Goal: Task Accomplishment & Management: Use online tool/utility

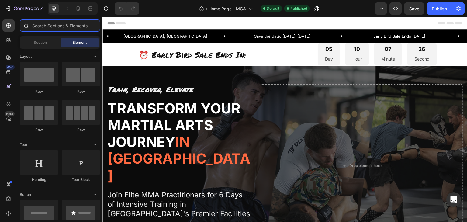
click at [64, 28] on input "text" at bounding box center [60, 25] width 80 height 12
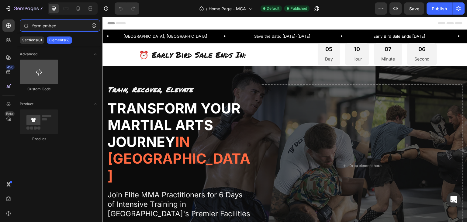
type input "form embed"
click at [39, 74] on div at bounding box center [39, 72] width 38 height 24
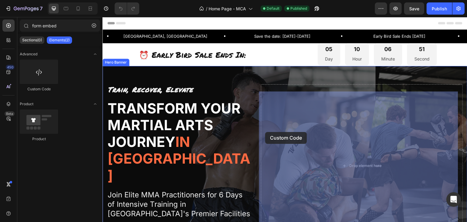
drag, startPoint x: 147, startPoint y: 90, endPoint x: 265, endPoint y: 132, distance: 125.5
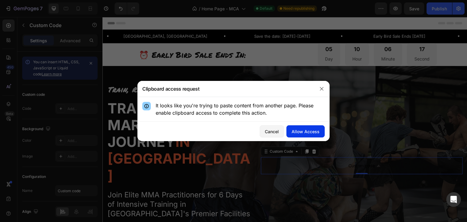
click at [298, 131] on div "Allow Access" at bounding box center [306, 131] width 28 height 6
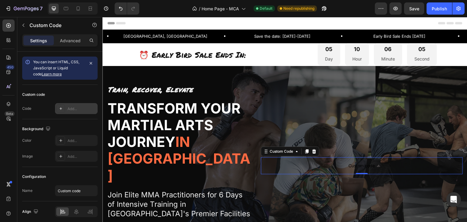
click at [70, 110] on div "Add..." at bounding box center [82, 108] width 29 height 5
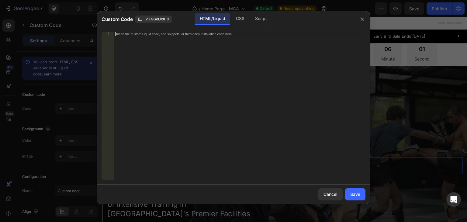
click at [167, 72] on div "Insert the custom Liquid code, add snippets, or third-party installation code h…" at bounding box center [240, 110] width 252 height 156
paste textarea "<script src="https://lvdimmaretreats.activehosted.com/f/embed.php?id=1" charset…"
type textarea "<script src="https://lvdimmaretreats.activehosted.com/f/embed.php?id=1" charset…"
click at [352, 196] on div "Save" at bounding box center [355, 194] width 10 height 6
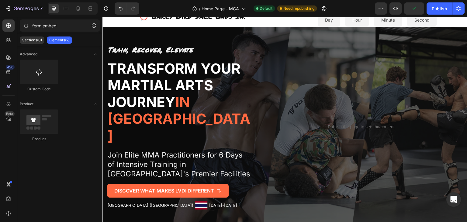
scroll to position [43, 0]
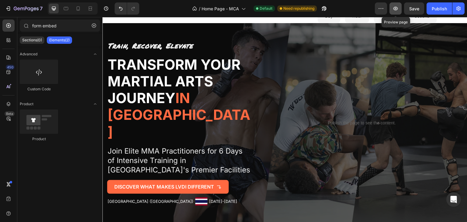
click at [399, 5] on icon "button" at bounding box center [396, 8] width 6 height 6
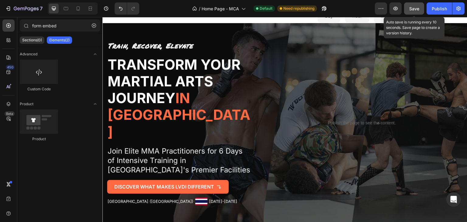
click at [419, 11] on div "Save" at bounding box center [415, 8] width 10 height 6
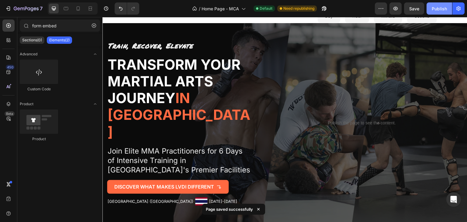
click at [445, 10] on div "Publish" at bounding box center [439, 8] width 15 height 6
